Goal: Task Accomplishment & Management: Manage account settings

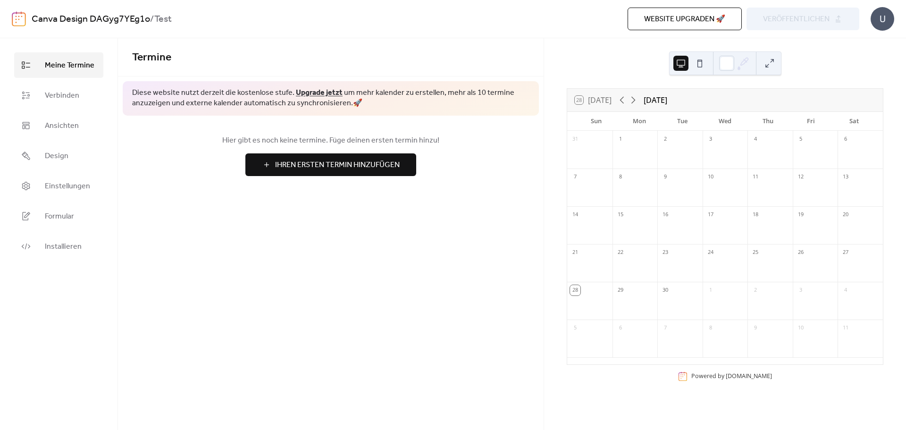
click at [668, 149] on div at bounding box center [679, 155] width 45 height 19
click at [401, 172] on button "Ihren Ersten Termin Hinzufügen" at bounding box center [330, 164] width 171 height 23
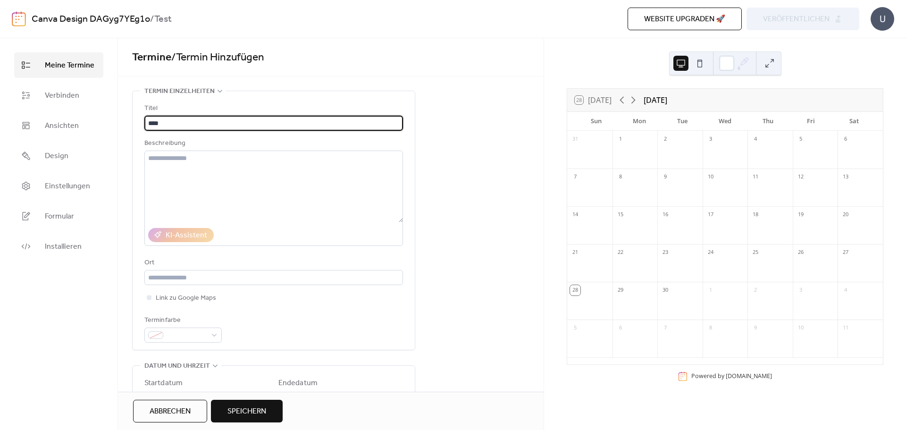
type input "****"
click at [458, 162] on div "**********" at bounding box center [331, 395] width 426 height 608
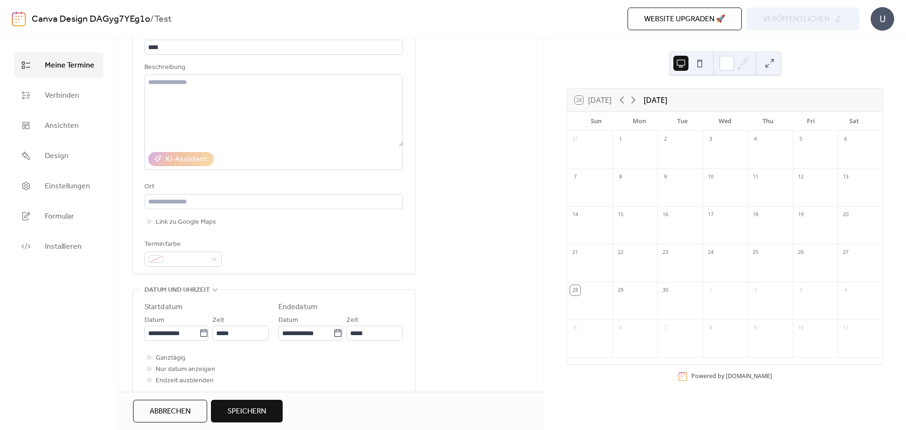
scroll to position [63, 0]
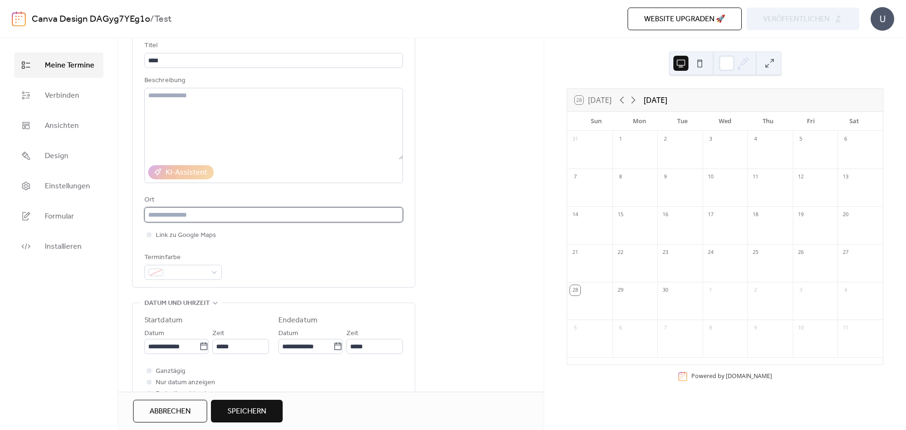
click at [191, 218] on input "text" at bounding box center [273, 214] width 259 height 15
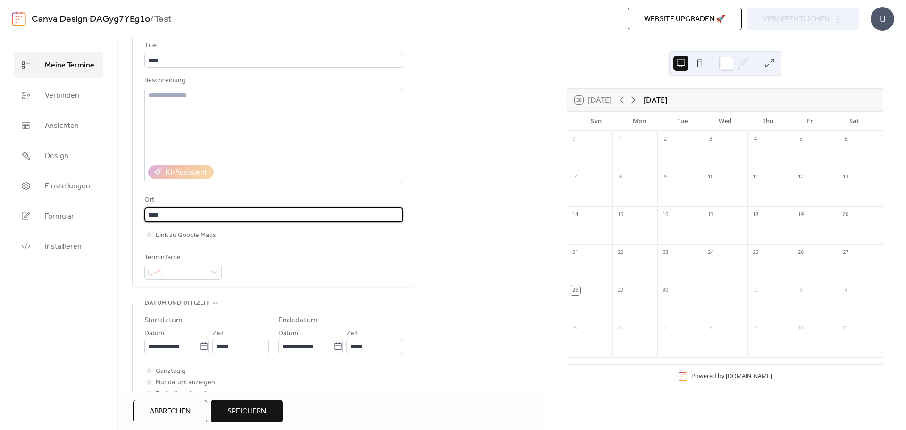
type input "****"
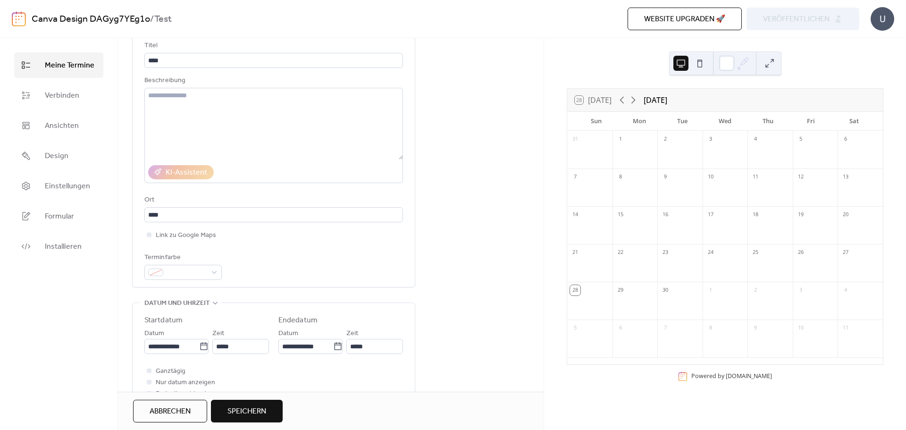
click at [249, 232] on div "Link zu Google Maps" at bounding box center [273, 234] width 259 height 11
click at [148, 239] on div at bounding box center [148, 234] width 9 height 9
click at [233, 256] on div "Terminfarbe" at bounding box center [273, 266] width 259 height 28
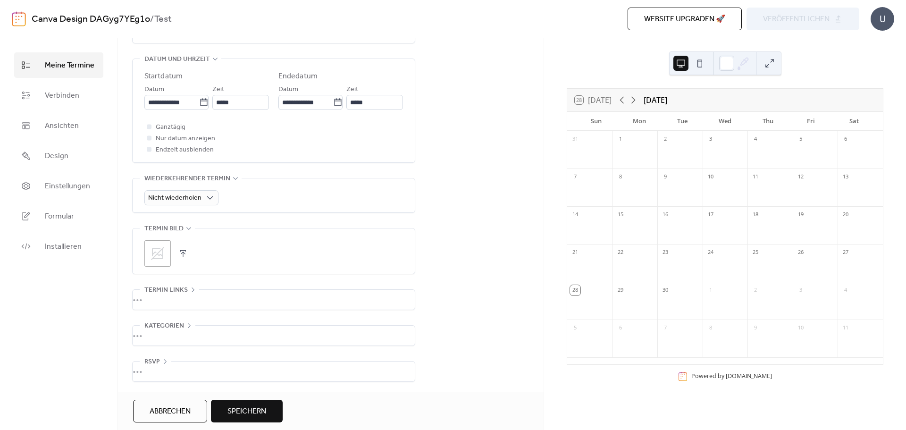
scroll to position [309, 0]
drag, startPoint x: 261, startPoint y: 423, endPoint x: 263, endPoint y: 409, distance: 14.3
click at [261, 422] on div "Abbrechen Speichern" at bounding box center [331, 411] width 426 height 38
click at [263, 407] on span "Speichern" at bounding box center [246, 411] width 39 height 11
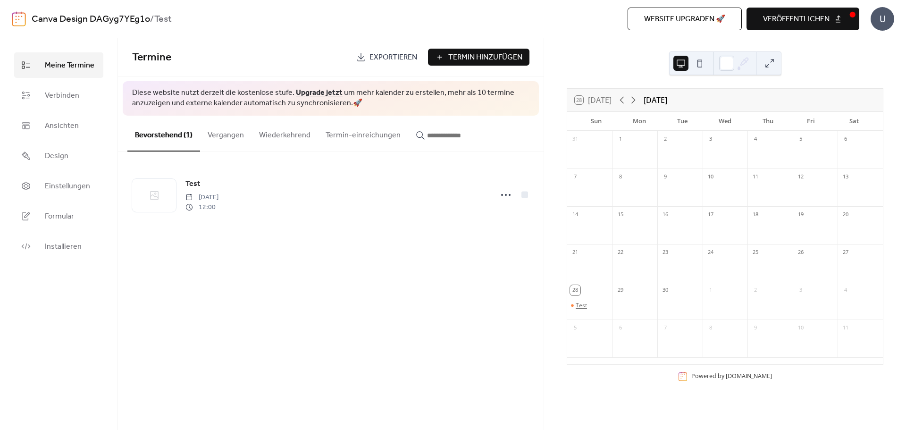
click at [587, 303] on div "Test" at bounding box center [581, 306] width 11 height 8
click at [630, 306] on button "Close" at bounding box center [628, 302] width 30 height 16
click at [34, 193] on link "Einstellungen" at bounding box center [58, 185] width 89 height 25
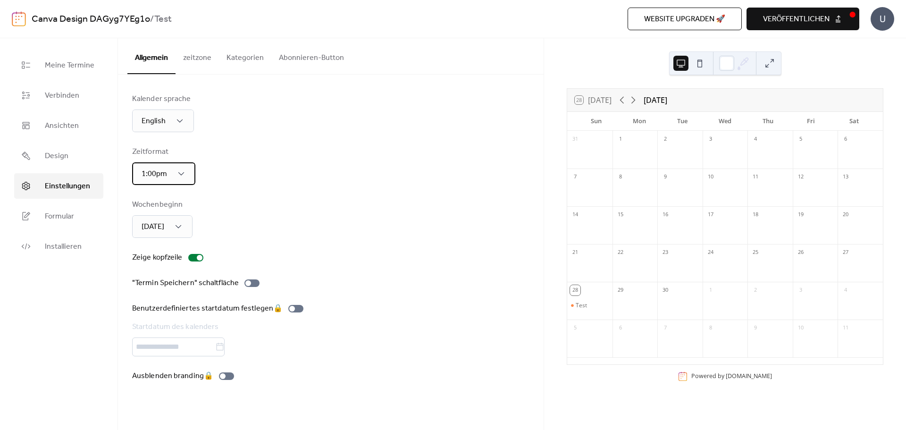
click at [181, 168] on div "1:00pm" at bounding box center [163, 173] width 63 height 23
click at [143, 217] on span "13:00" at bounding box center [149, 215] width 19 height 11
click at [580, 292] on div "28" at bounding box center [575, 290] width 10 height 10
click at [584, 302] on div "Test" at bounding box center [581, 306] width 11 height 8
click at [168, 181] on div "13:00" at bounding box center [160, 173] width 57 height 23
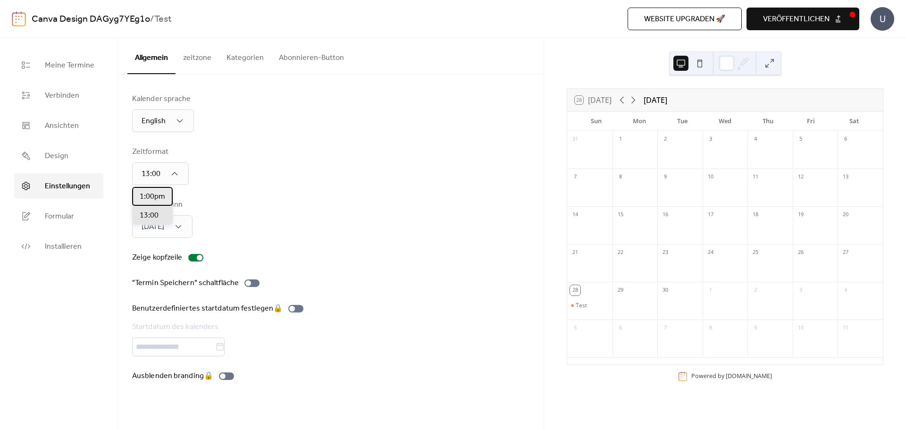
click at [159, 197] on span "1:00pm" at bounding box center [152, 196] width 25 height 11
click at [596, 302] on div "Test" at bounding box center [589, 306] width 45 height 8
click at [587, 304] on div "Test" at bounding box center [581, 306] width 11 height 8
click at [164, 172] on span "1:00pm" at bounding box center [154, 174] width 25 height 15
click at [154, 218] on span "13:00" at bounding box center [149, 215] width 19 height 11
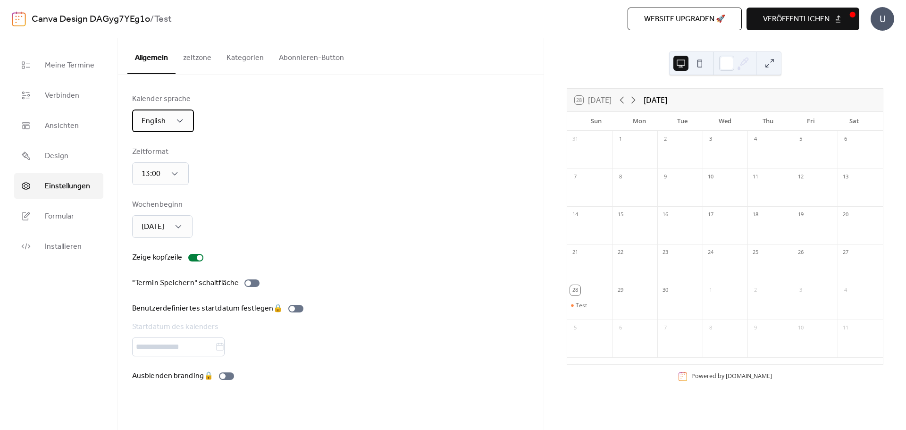
click at [162, 131] on div "English" at bounding box center [163, 120] width 62 height 23
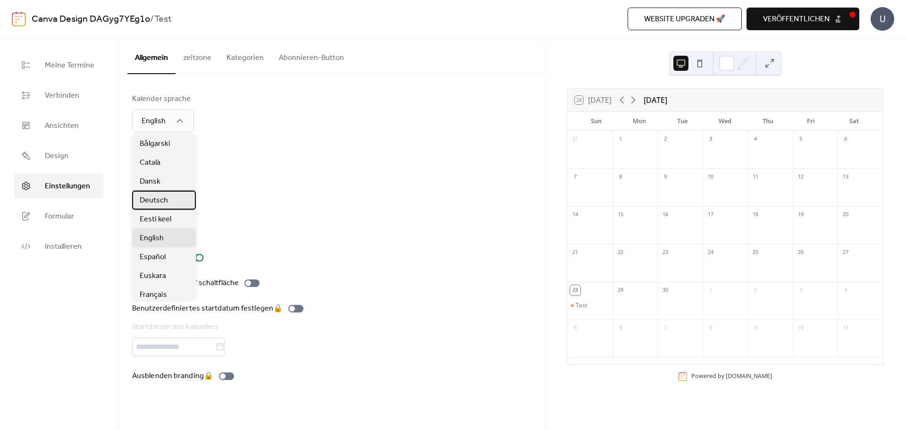
click at [158, 204] on span "Deutsch" at bounding box center [154, 200] width 28 height 11
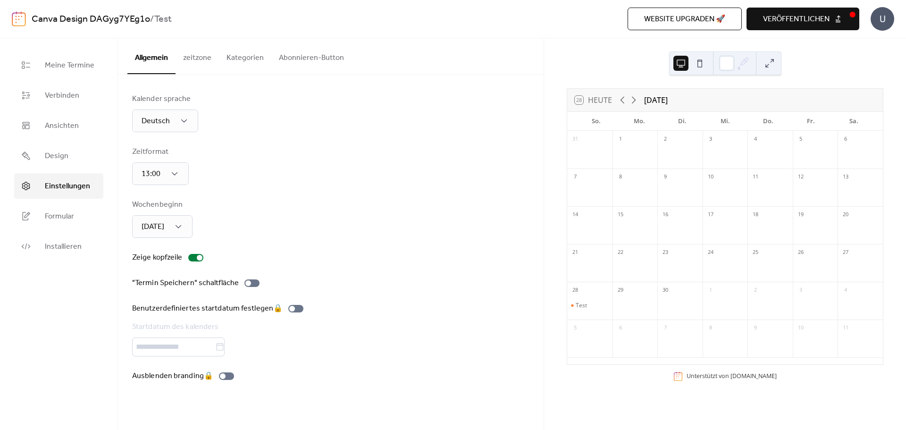
click at [342, 197] on div "Kalender sprache Deutsch Zeitformat 13:00 Wochenbeginn [DATE] Zeige kopfzeile "…" at bounding box center [330, 237] width 397 height 288
click at [177, 228] on div "[DATE]" at bounding box center [162, 226] width 60 height 23
click at [158, 266] on span "[DATE]" at bounding box center [151, 268] width 23 height 11
click at [169, 224] on div "[DATE]" at bounding box center [162, 226] width 60 height 23
click at [168, 250] on div "[DATE]" at bounding box center [151, 249] width 38 height 19
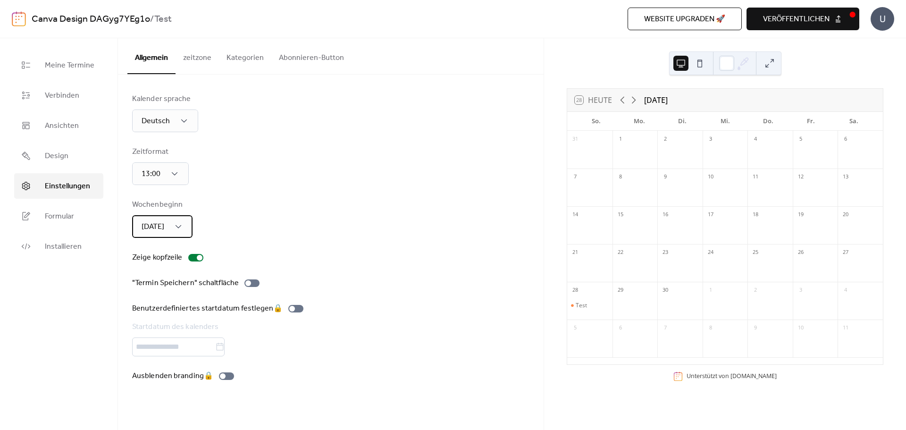
click at [164, 224] on span "[DATE]" at bounding box center [153, 226] width 23 height 15
click at [154, 265] on span "[DATE]" at bounding box center [151, 268] width 23 height 11
click at [804, 20] on span "veröffentlichen" at bounding box center [796, 19] width 67 height 11
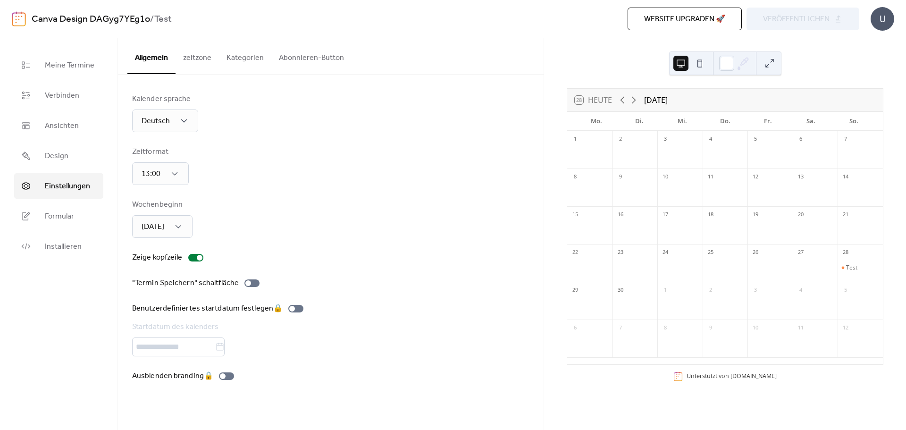
click at [792, 19] on div "Website upgraden 🚀 Vorschau veröffentlichen" at bounding box center [630, 19] width 457 height 23
click at [834, 58] on div "28 [DATE] [DATE] Mo. Di. Mi. Do. Fr. Sa. So. 1 2 3 4 5 6 7 8 9 10 11 12 13 14 1…" at bounding box center [725, 234] width 362 height 392
click at [197, 256] on div at bounding box center [200, 258] width 6 height 6
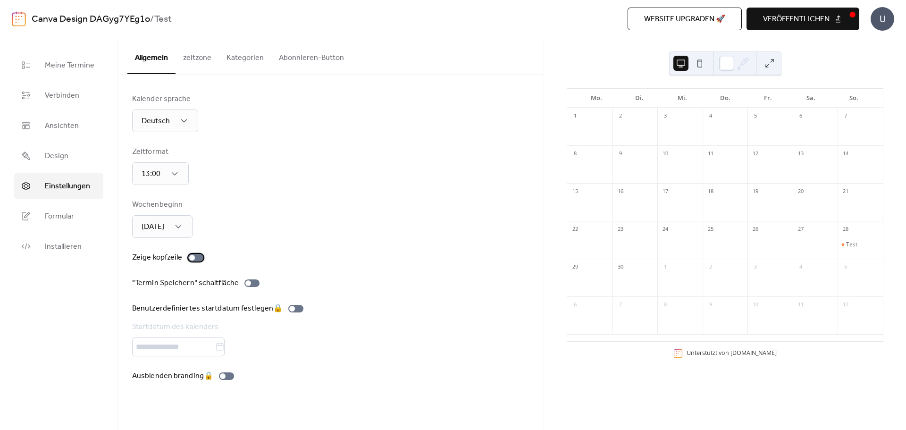
click at [197, 258] on div at bounding box center [195, 258] width 15 height 8
click at [286, 58] on button "Abonnieren-Button" at bounding box center [311, 55] width 80 height 35
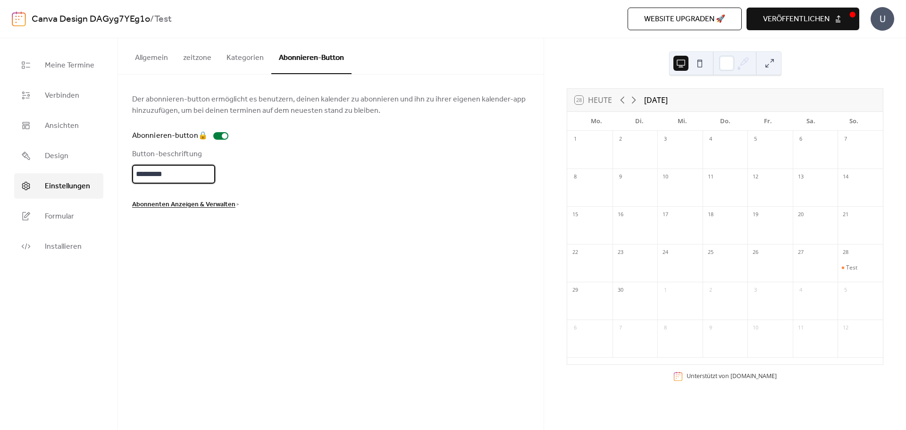
scroll to position [1, 0]
drag, startPoint x: 165, startPoint y: 177, endPoint x: 104, endPoint y: 192, distance: 62.3
click at [95, 188] on div "Meine Termine Verbinden Ansichten Design Einstellungen Formular Installieren Ei…" at bounding box center [453, 234] width 906 height 392
type input "**********"
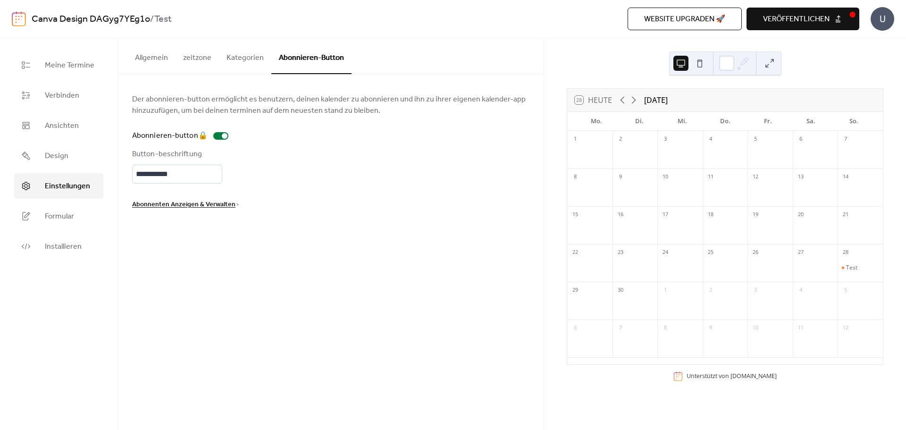
click at [282, 195] on div "**********" at bounding box center [330, 151] width 397 height 117
click at [840, 19] on button "veröffentlichen" at bounding box center [802, 19] width 113 height 23
click at [368, 245] on div "**********" at bounding box center [331, 234] width 426 height 392
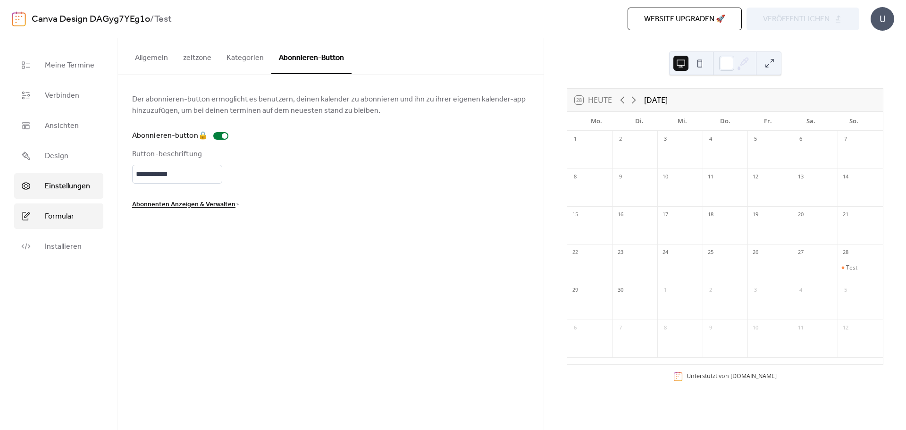
click at [42, 224] on link "Formular" at bounding box center [58, 215] width 89 height 25
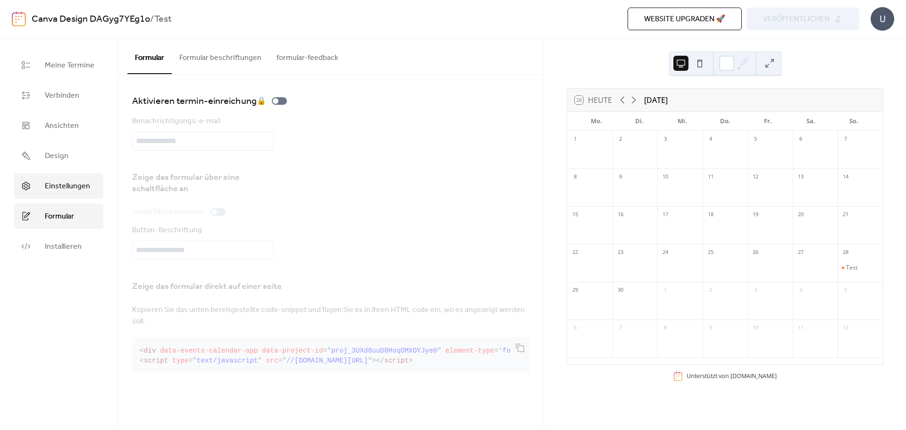
click at [54, 181] on span "Einstellungen" at bounding box center [67, 186] width 45 height 11
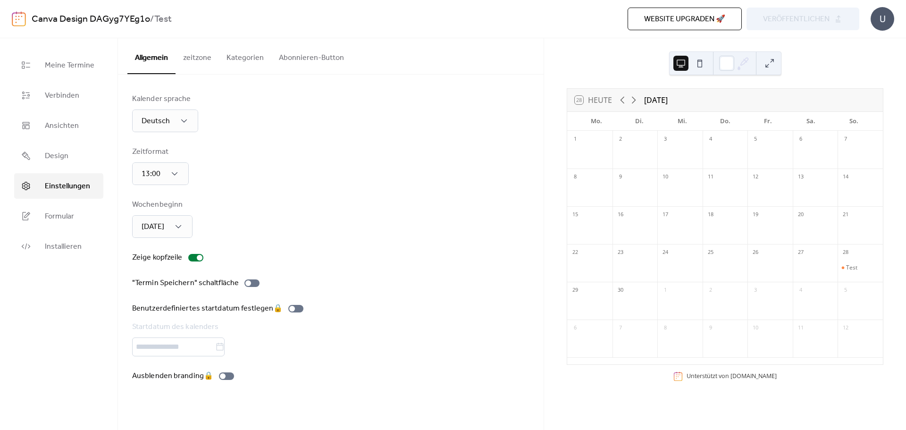
click at [305, 61] on button "Abonnieren-Button" at bounding box center [311, 55] width 80 height 35
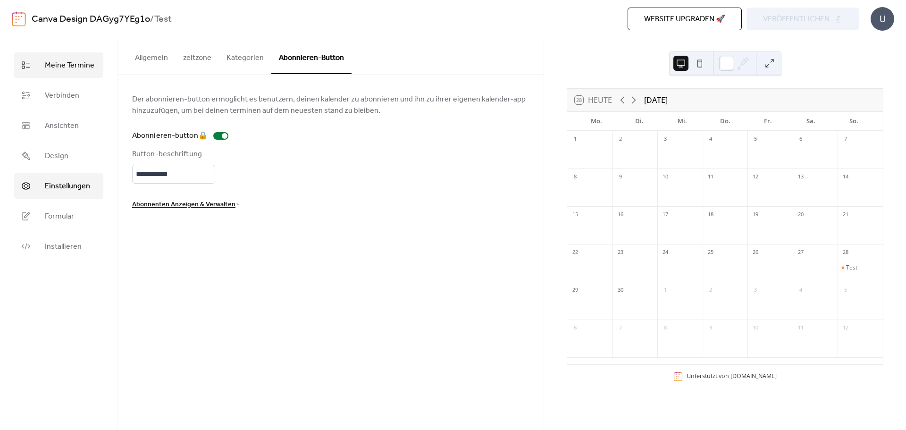
click at [72, 75] on link "Meine Termine" at bounding box center [58, 64] width 89 height 25
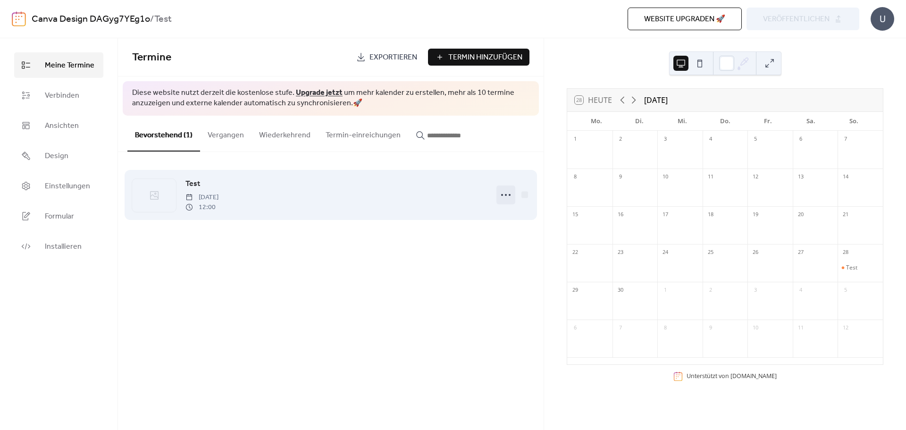
click at [505, 193] on icon at bounding box center [505, 194] width 15 height 15
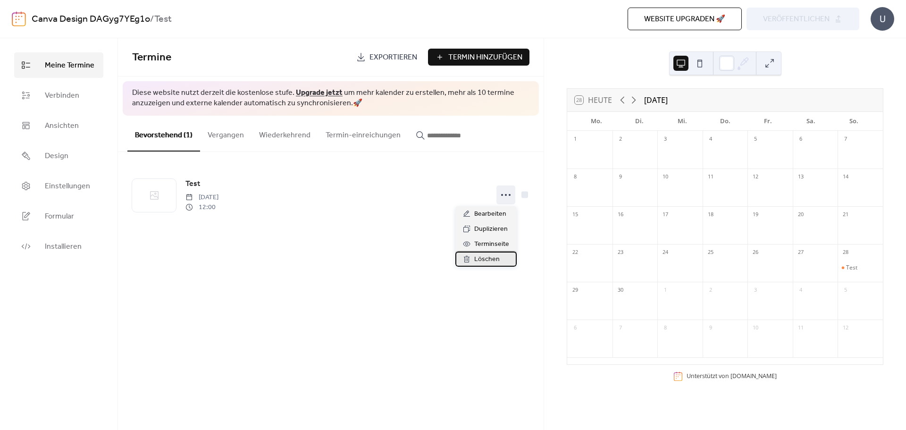
click at [486, 260] on span "Löschen" at bounding box center [486, 259] width 25 height 11
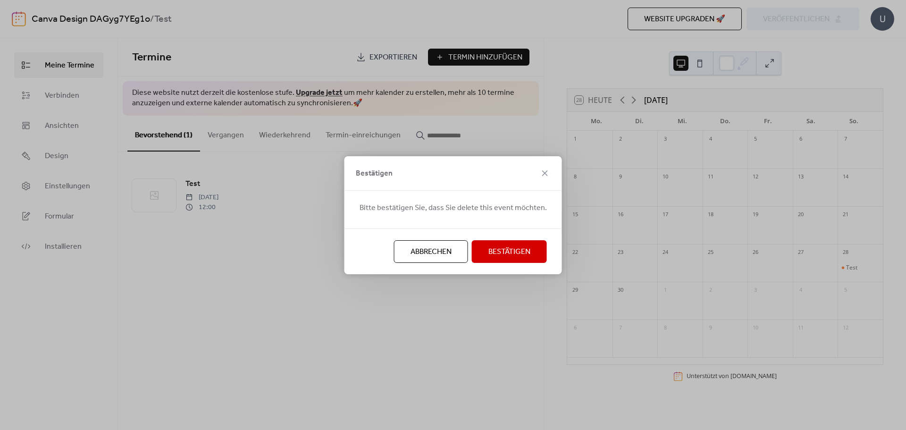
click at [492, 256] on span "Bestätigen" at bounding box center [509, 251] width 42 height 11
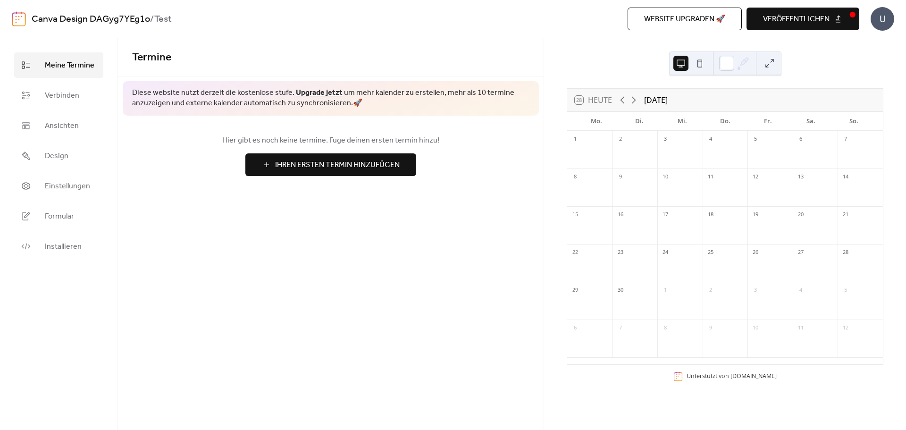
click at [819, 21] on span "veröffentlichen" at bounding box center [796, 19] width 67 height 11
